Goal: Task Accomplishment & Management: Complete application form

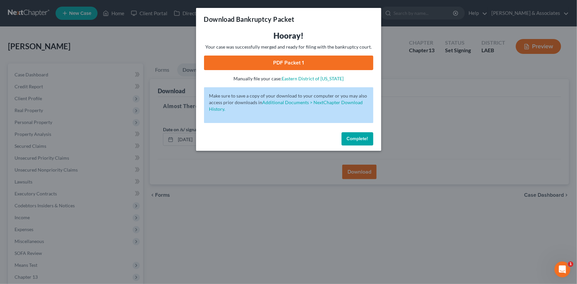
drag, startPoint x: 355, startPoint y: 140, endPoint x: 343, endPoint y: 139, distance: 12.3
click at [355, 140] on span "Complete!" at bounding box center [357, 139] width 21 height 6
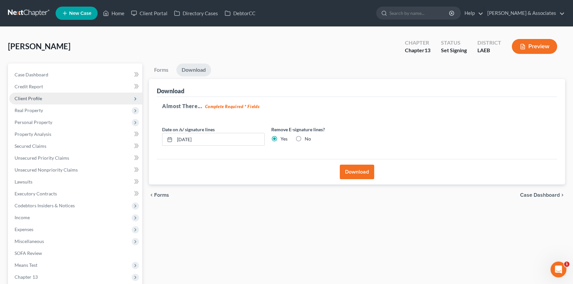
click at [45, 100] on span "Client Profile" at bounding box center [75, 99] width 133 height 12
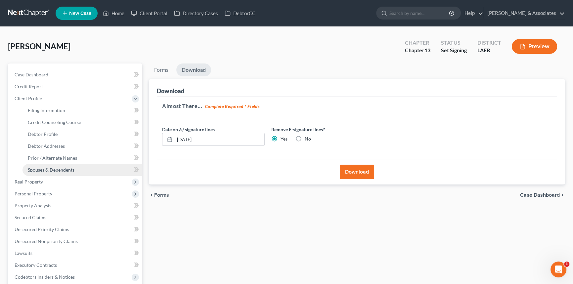
click at [46, 172] on link "Spouses & Dependents" at bounding box center [82, 170] width 120 height 12
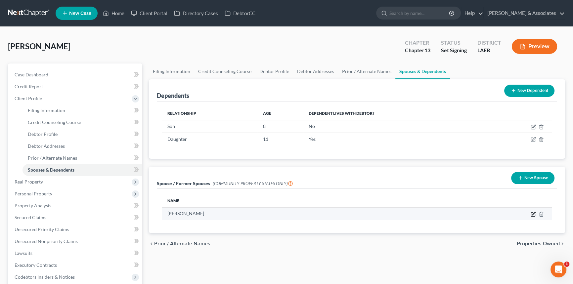
click at [532, 214] on icon "button" at bounding box center [532, 214] width 5 height 5
select select "4"
select select "19"
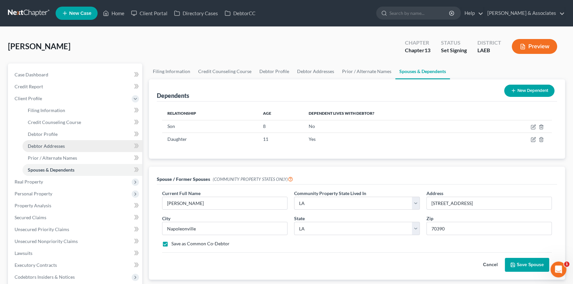
click at [75, 146] on link "Debtor Addresses" at bounding box center [82, 146] width 120 height 12
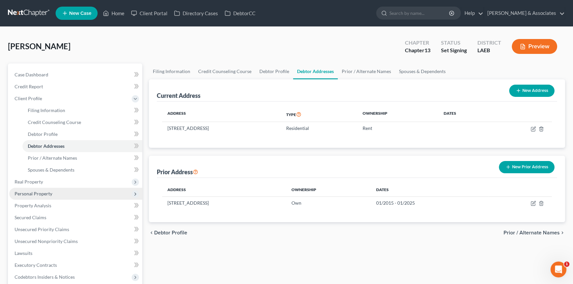
click at [42, 192] on span "Personal Property" at bounding box center [34, 194] width 38 height 6
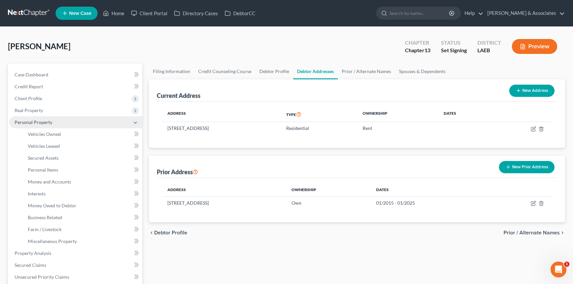
click at [52, 127] on span "Personal Property" at bounding box center [75, 122] width 133 height 12
click at [53, 124] on span "Personal Property" at bounding box center [75, 122] width 133 height 12
click at [55, 130] on link "Vehicles Owned" at bounding box center [82, 134] width 120 height 12
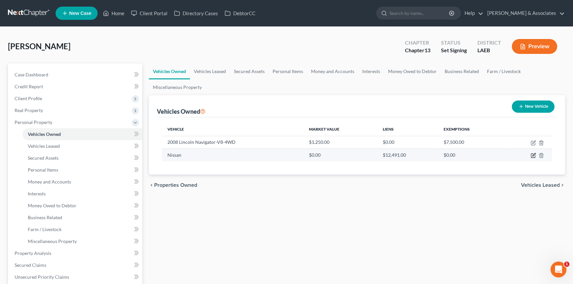
click at [533, 156] on icon "button" at bounding box center [532, 155] width 5 height 5
select select "0"
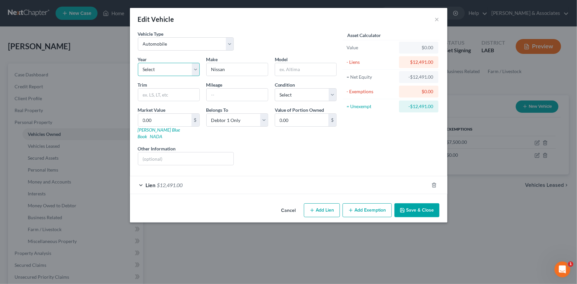
click at [184, 68] on select "Select 2026 2025 2024 2023 2022 2021 2020 2019 2018 2017 2016 2015 2014 2013 20…" at bounding box center [169, 69] width 62 height 13
click at [138, 63] on select "Select 2026 2025 2024 2023 2022 2021 2020 2019 2018 2017 2016 2015 2014 2013 20…" at bounding box center [169, 69] width 62 height 13
click at [150, 162] on div "Year Select 2026 2025 2024 2023 2022 2021 2020 2019 2018 2017 2016 2015 2014 20…" at bounding box center [237, 113] width 205 height 115
click at [175, 71] on select "Select 2026 2025 2024 2023 2022 2021 2020 2019 2018 2017 2016 2015 2014 2013 20…" at bounding box center [169, 69] width 62 height 13
select select "9"
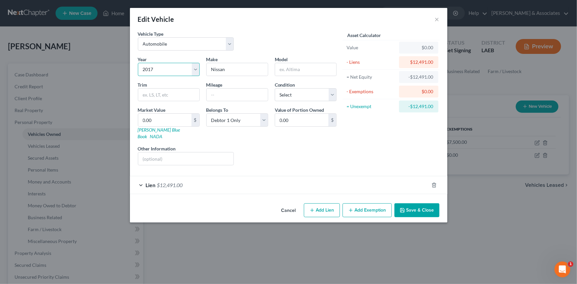
click at [138, 63] on select "Select 2026 2025 2024 2023 2022 2021 2020 2019 2018 2017 2016 2015 2014 2013 20…" at bounding box center [169, 69] width 62 height 13
click at [312, 70] on input "text" at bounding box center [305, 69] width 61 height 13
type input "Sentra"
click at [292, 97] on select "Select Excellent Very Good Good Fair Poor" at bounding box center [306, 94] width 62 height 13
select select "2"
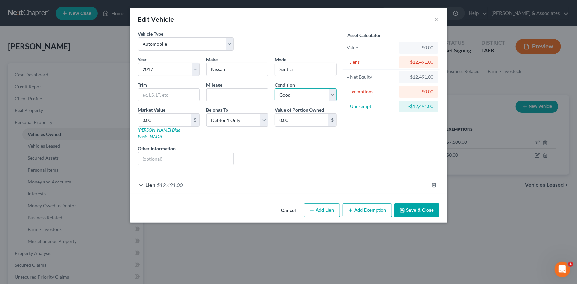
click at [275, 88] on select "Select Excellent Very Good Good Fair Poor" at bounding box center [306, 94] width 62 height 13
click at [161, 121] on input "0.00" at bounding box center [164, 120] width 53 height 13
type input "1"
type input "1.00"
type input "13"
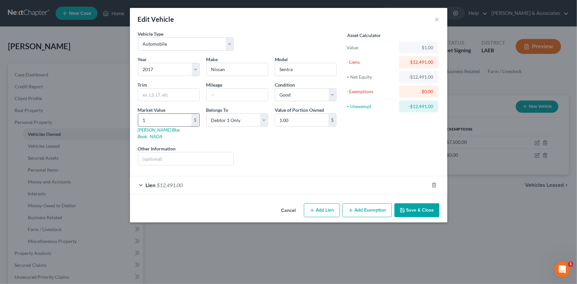
type input "13.00"
type input "135"
type input "135.00"
type input "1350"
type input "1,350.00"
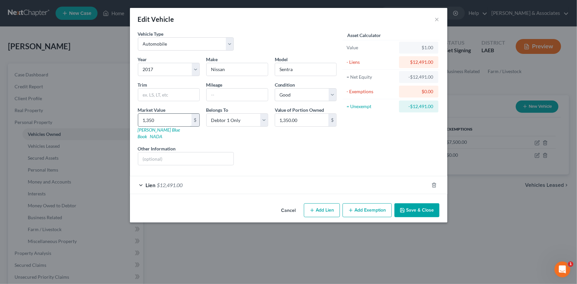
type input "1,3500"
type input "13,500.00"
type input "13,500"
click at [241, 122] on select "Select Debtor 1 Only Debtor 2 Only Debtor 1 And Debtor 2 Only At Least One Of T…" at bounding box center [237, 119] width 62 height 13
select select "3"
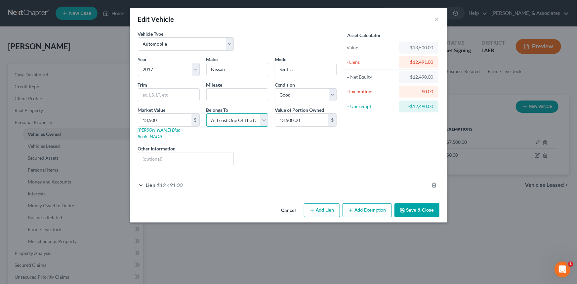
click at [206, 113] on select "Select Debtor 1 Only Debtor 2 Only Debtor 1 And Debtor 2 Only At Least One Of T…" at bounding box center [237, 119] width 62 height 13
click at [296, 154] on div "Liens Select" at bounding box center [288, 155] width 103 height 20
click at [429, 206] on button "Save & Close" at bounding box center [417, 210] width 45 height 14
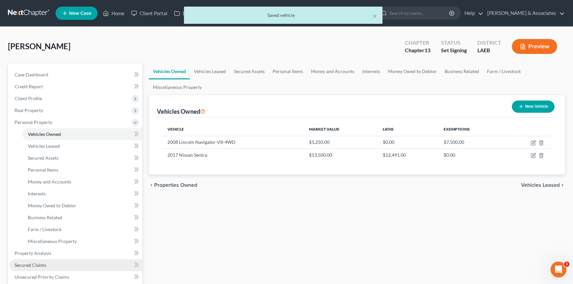
click at [34, 259] on link "Secured Claims" at bounding box center [75, 265] width 133 height 12
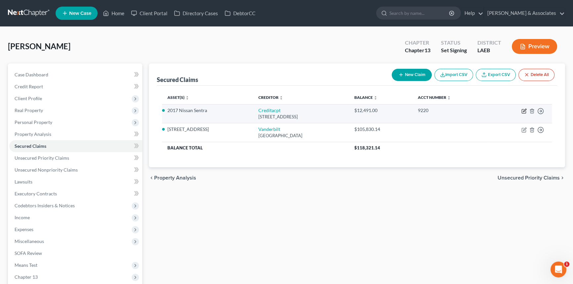
click at [525, 111] on icon "button" at bounding box center [523, 110] width 5 height 5
select select "23"
select select "0"
select select "3"
select select "0"
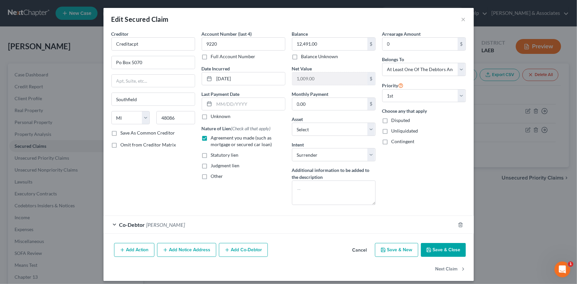
click at [347, 250] on button "Cancel" at bounding box center [359, 250] width 25 height 13
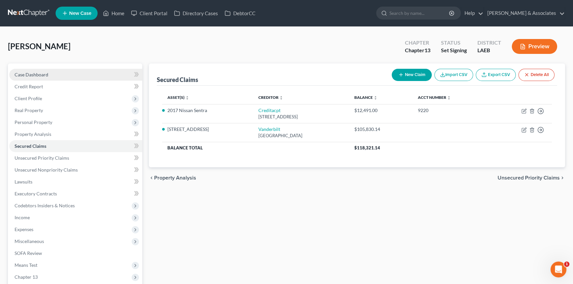
click at [42, 74] on span "Case Dashboard" at bounding box center [32, 75] width 34 height 6
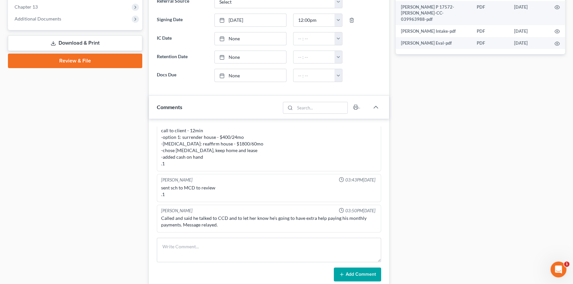
scroll to position [271, 0]
click at [183, 253] on textarea at bounding box center [269, 249] width 224 height 24
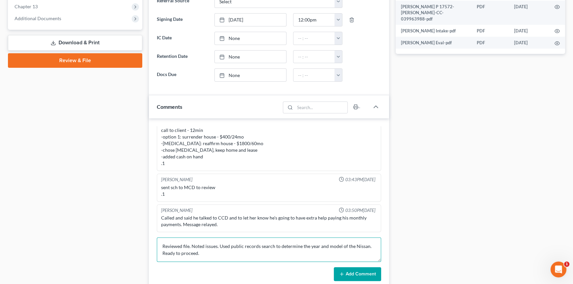
type textarea "Reviewed file. Noted issues. Used public records search to determine the year a…"
click at [365, 271] on button "Add Comment" at bounding box center [357, 274] width 47 height 14
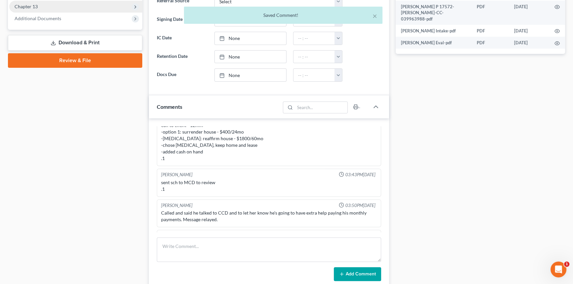
scroll to position [833, 0]
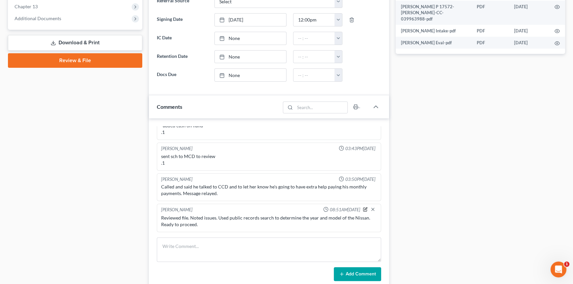
click at [363, 207] on icon "button" at bounding box center [365, 209] width 5 height 5
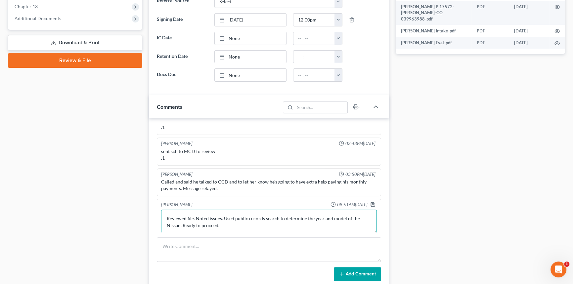
drag, startPoint x: 195, startPoint y: 222, endPoint x: 218, endPoint y: 223, distance: 22.5
click at [218, 223] on textarea "Reviewed file. Noted issues. Used public records search to determine the year a…" at bounding box center [269, 222] width 216 height 24
type textarea "Reviewed file. Made relevant changes. Used public records search to determine t…"
click at [370, 207] on icon "button" at bounding box center [372, 204] width 5 height 5
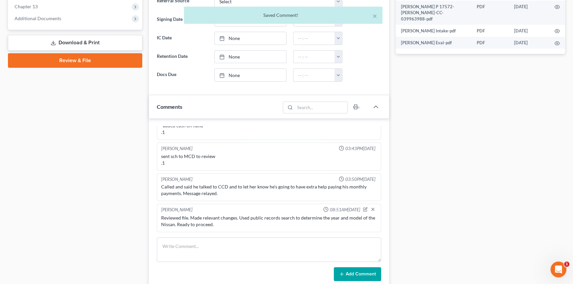
click at [559, 177] on div "Docs Tasks Events Fees Timer 92% Completed Nothing here yet! Signed [MEDICAL_DA…" at bounding box center [480, 88] width 176 height 590
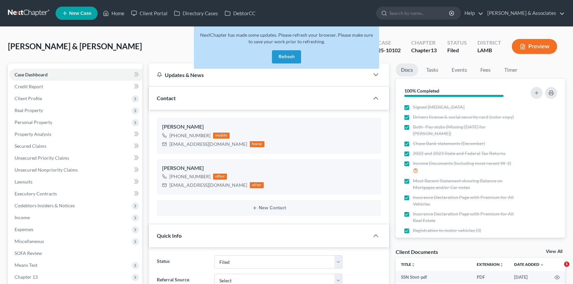
select select "8"
select select "0"
